Goal: Information Seeking & Learning: Learn about a topic

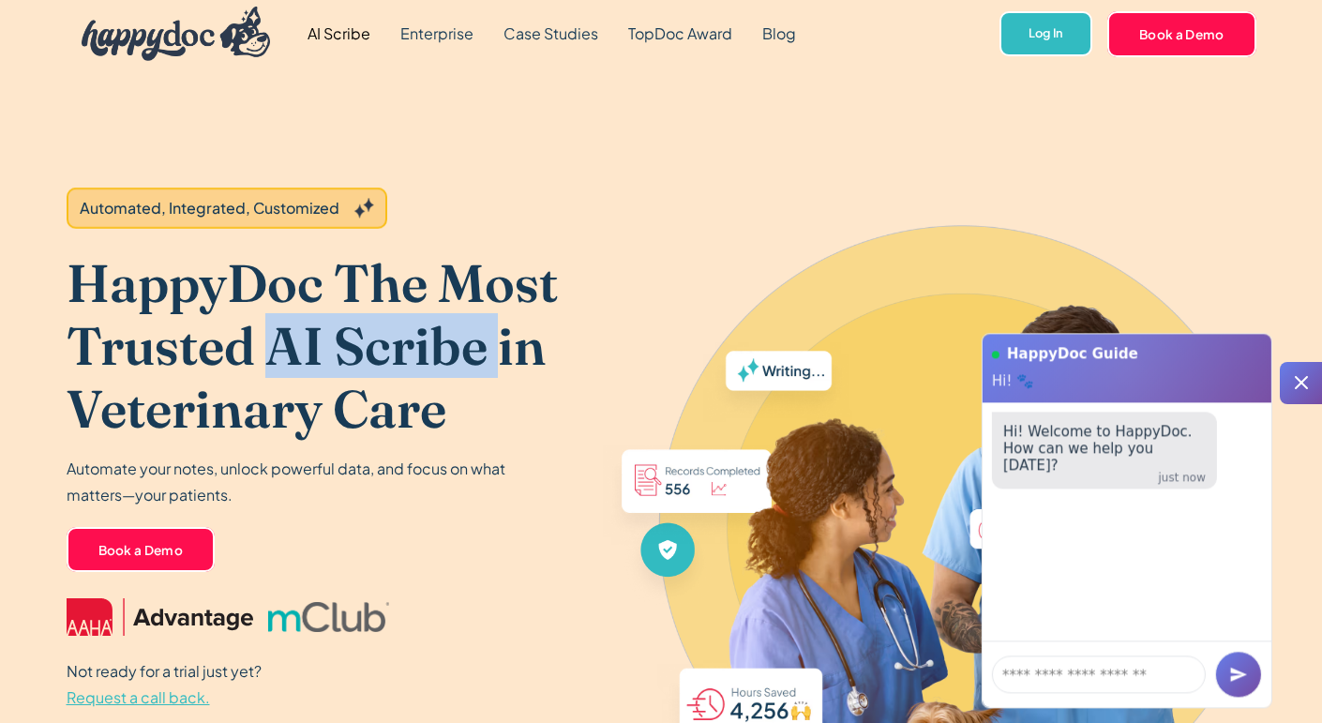
drag, startPoint x: 264, startPoint y: 331, endPoint x: 494, endPoint y: 335, distance: 229.8
click at [494, 335] on h1 "HappyDoc The Most Trusted AI Scribe in Veterinary Care" at bounding box center [334, 345] width 535 height 189
copy h1 "AI Scribe"
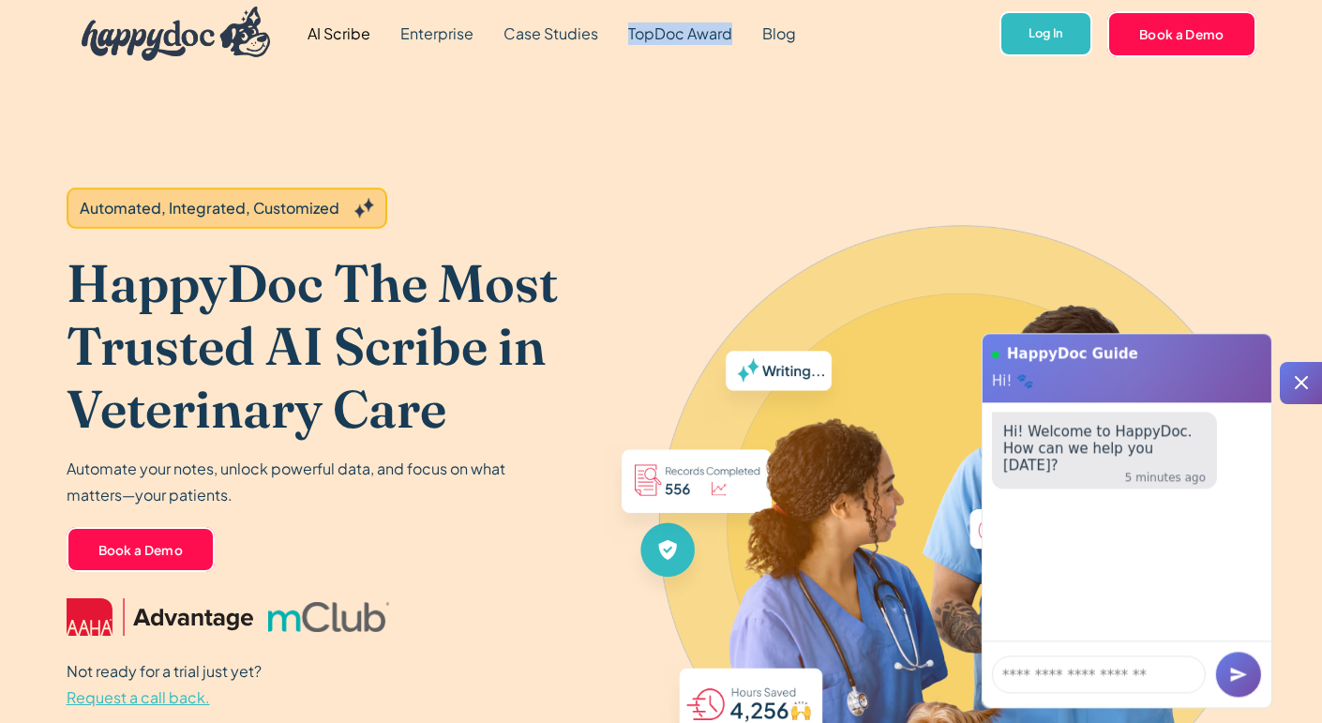
click at [838, 136] on div "Automated, Integrated, Customized HappyDoc The Most Trusted AI Scribe in Veteri…" at bounding box center [662, 449] width 1190 height 763
